Goal: Communication & Community: Answer question/provide support

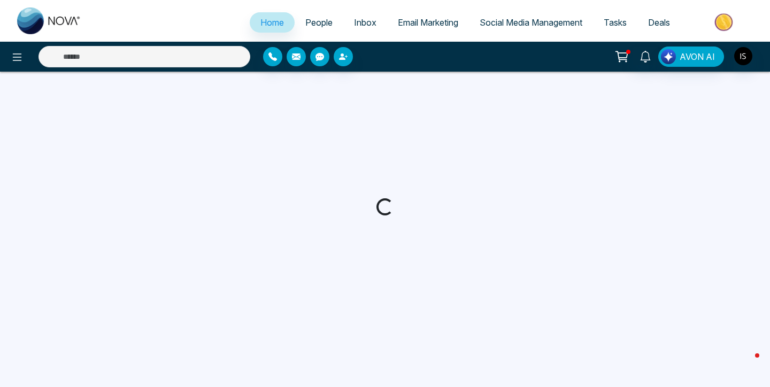
select select "*"
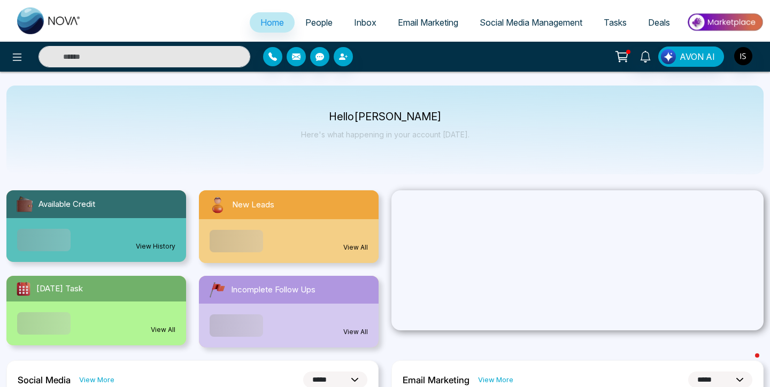
click at [317, 18] on span "People" at bounding box center [318, 22] width 27 height 11
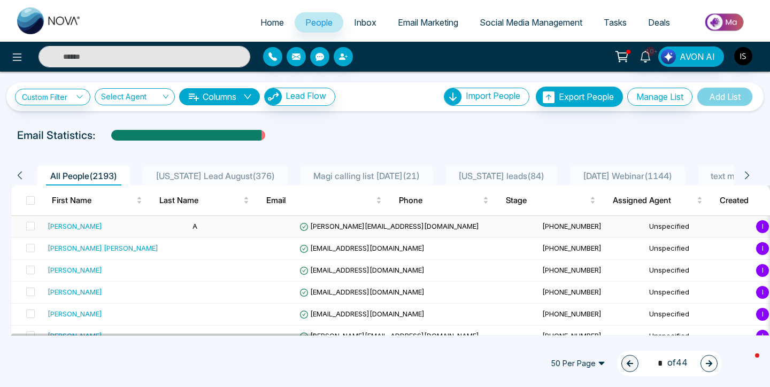
click at [233, 225] on td "A" at bounding box center [241, 227] width 107 height 22
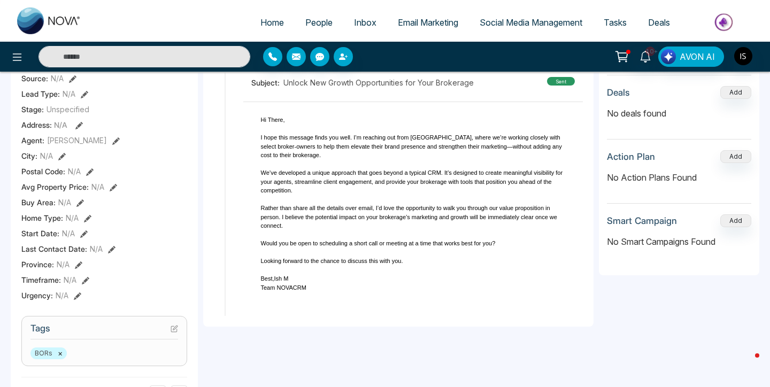
scroll to position [202, 0]
click at [293, 293] on td "Hi There, I hope this message finds you well. I’m reaching out from [GEOGRAPHIC…" at bounding box center [413, 204] width 321 height 193
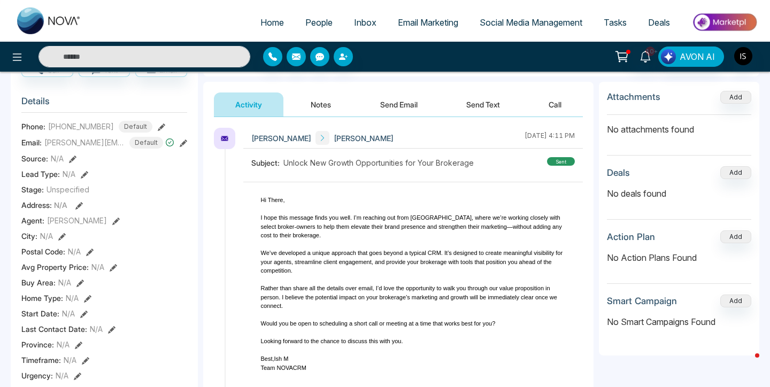
scroll to position [0, 0]
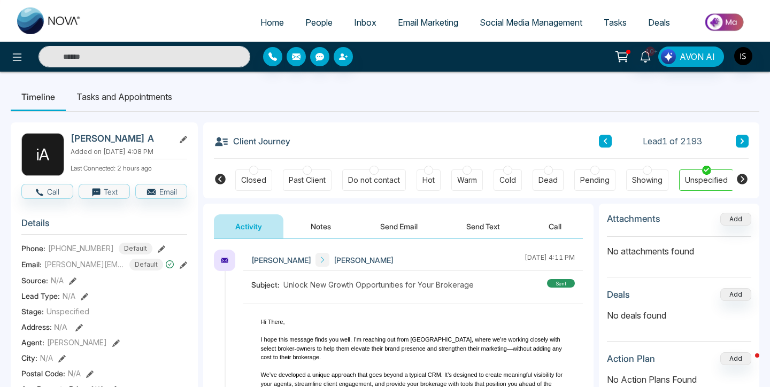
click at [384, 227] on button "Send Email" at bounding box center [399, 227] width 80 height 24
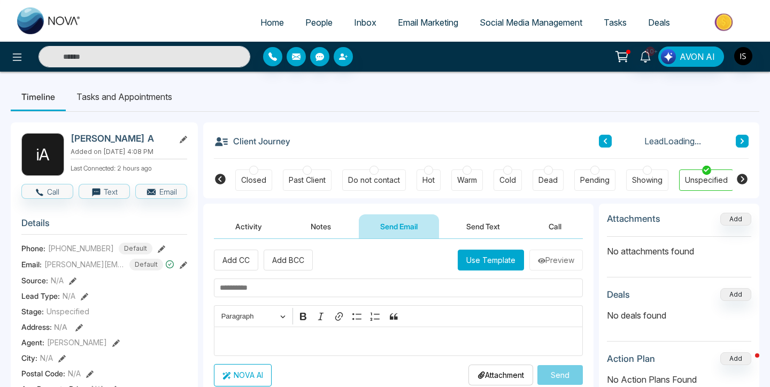
click at [510, 256] on button "Use Template" at bounding box center [491, 260] width 66 height 21
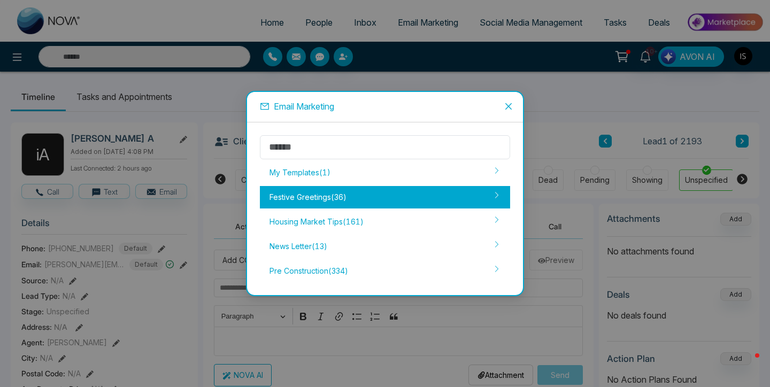
click at [366, 196] on div "Festive Greetings ( 36 )" at bounding box center [385, 197] width 250 height 22
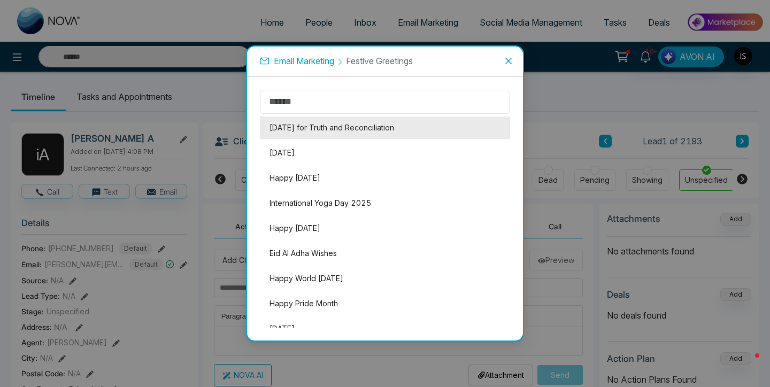
click at [366, 127] on li "[DATE] for Truth and Reconciliation" at bounding box center [385, 128] width 250 height 22
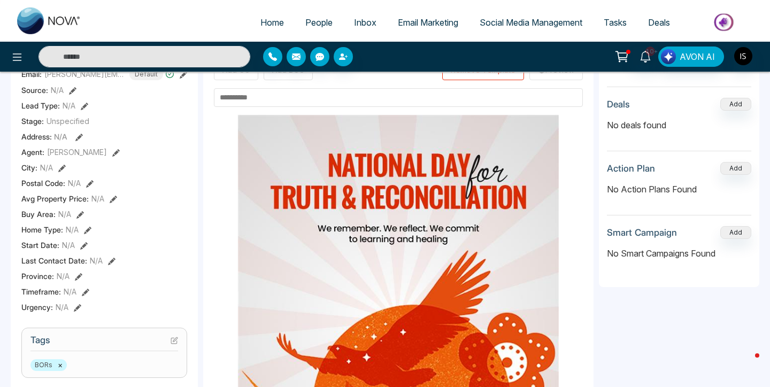
click at [323, 95] on input "text" at bounding box center [398, 97] width 369 height 19
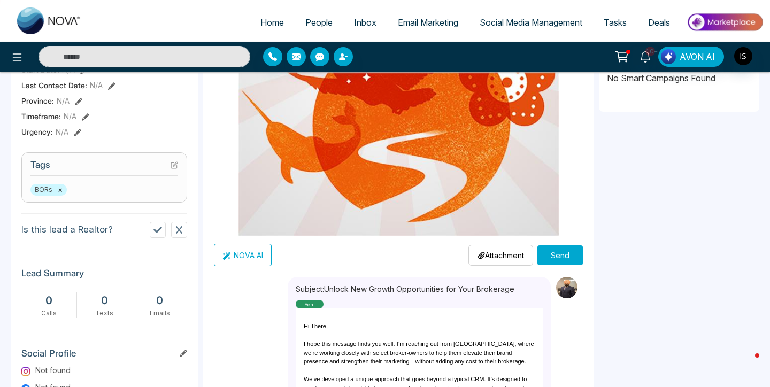
scroll to position [385, 0]
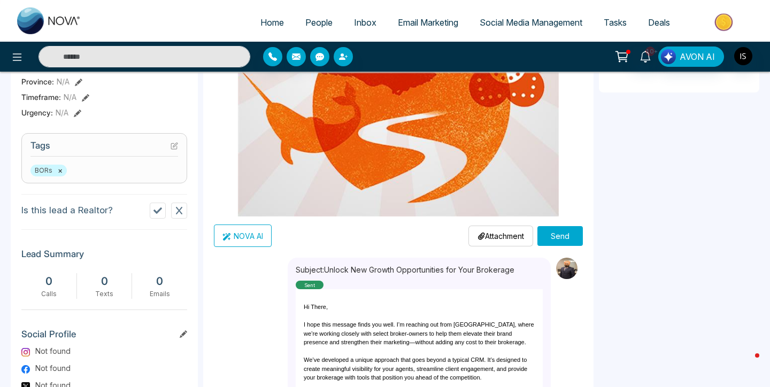
type input "****"
click at [564, 236] on button "Send" at bounding box center [560, 236] width 45 height 20
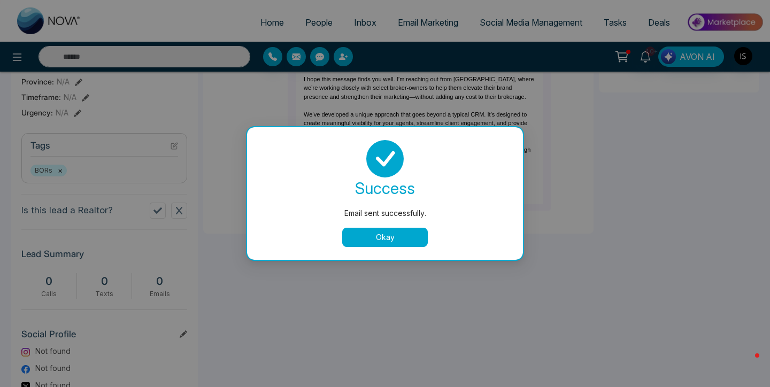
scroll to position [0, 0]
click at [409, 239] on button "Okay" at bounding box center [385, 237] width 86 height 19
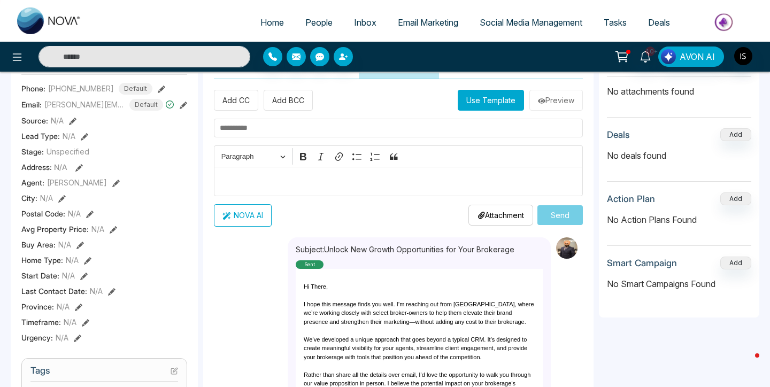
scroll to position [207, 0]
